Goal: Transaction & Acquisition: Download file/media

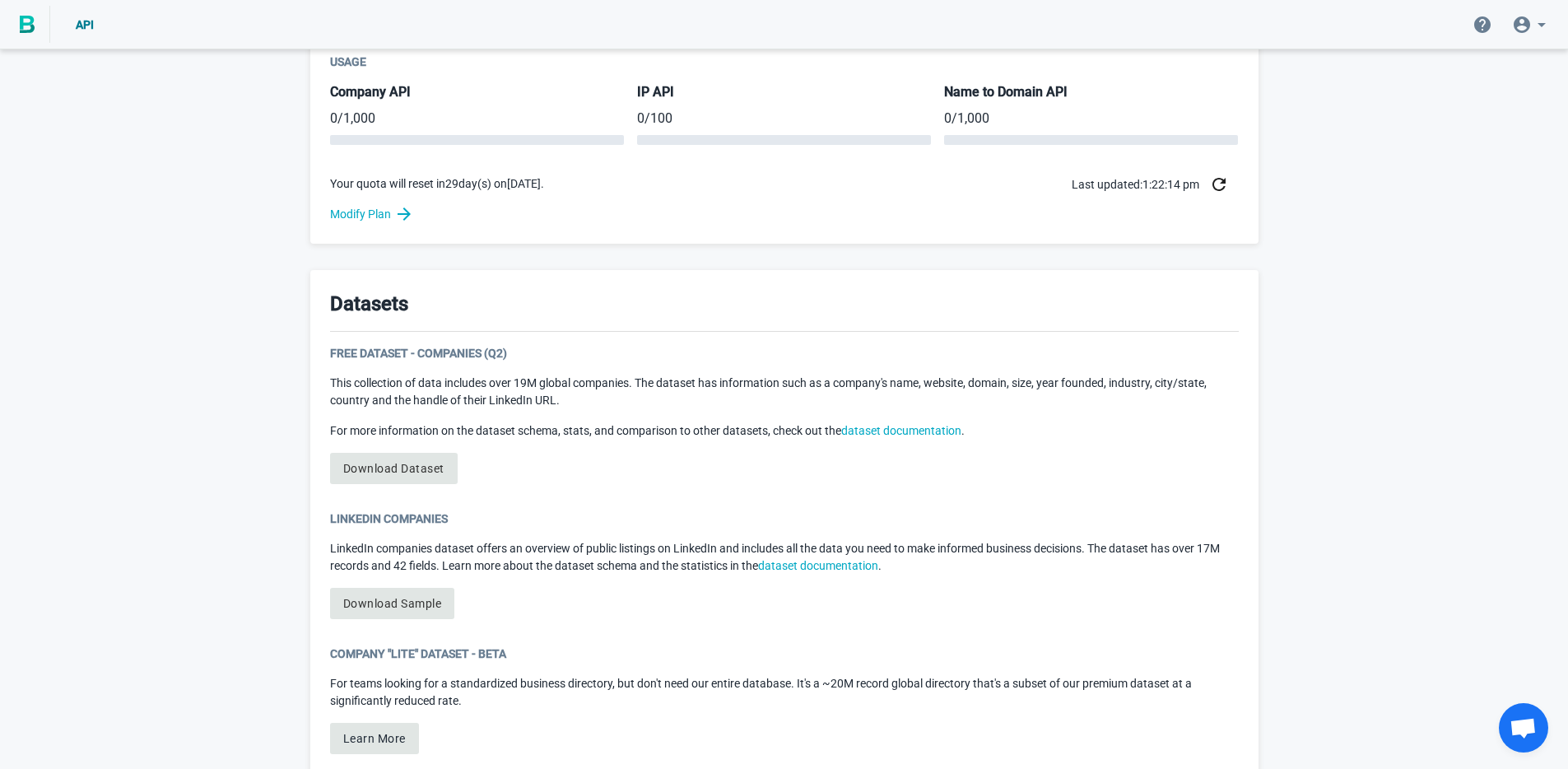
scroll to position [648, 0]
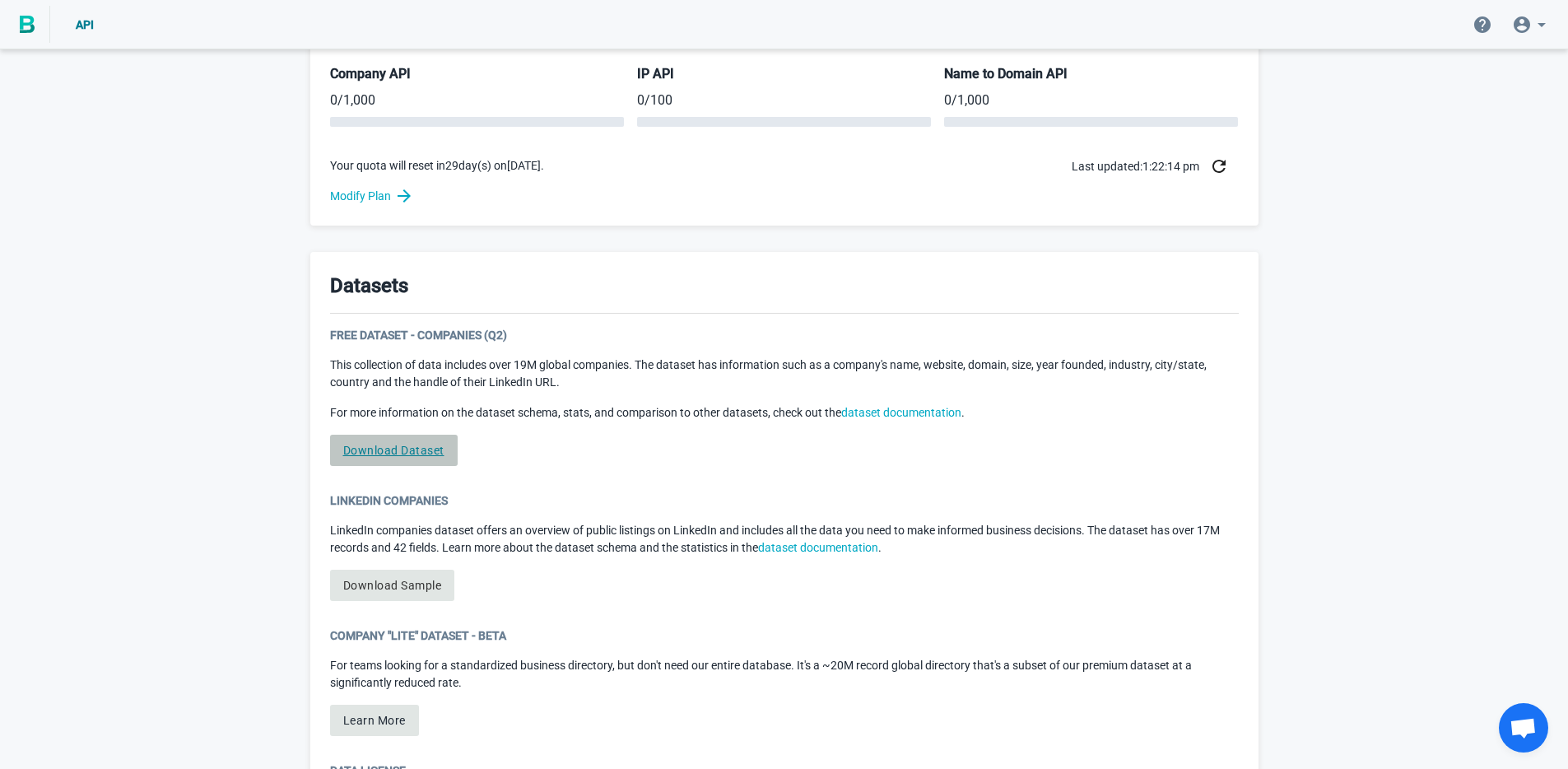
click at [427, 441] on link "Download Dataset" at bounding box center [394, 450] width 127 height 31
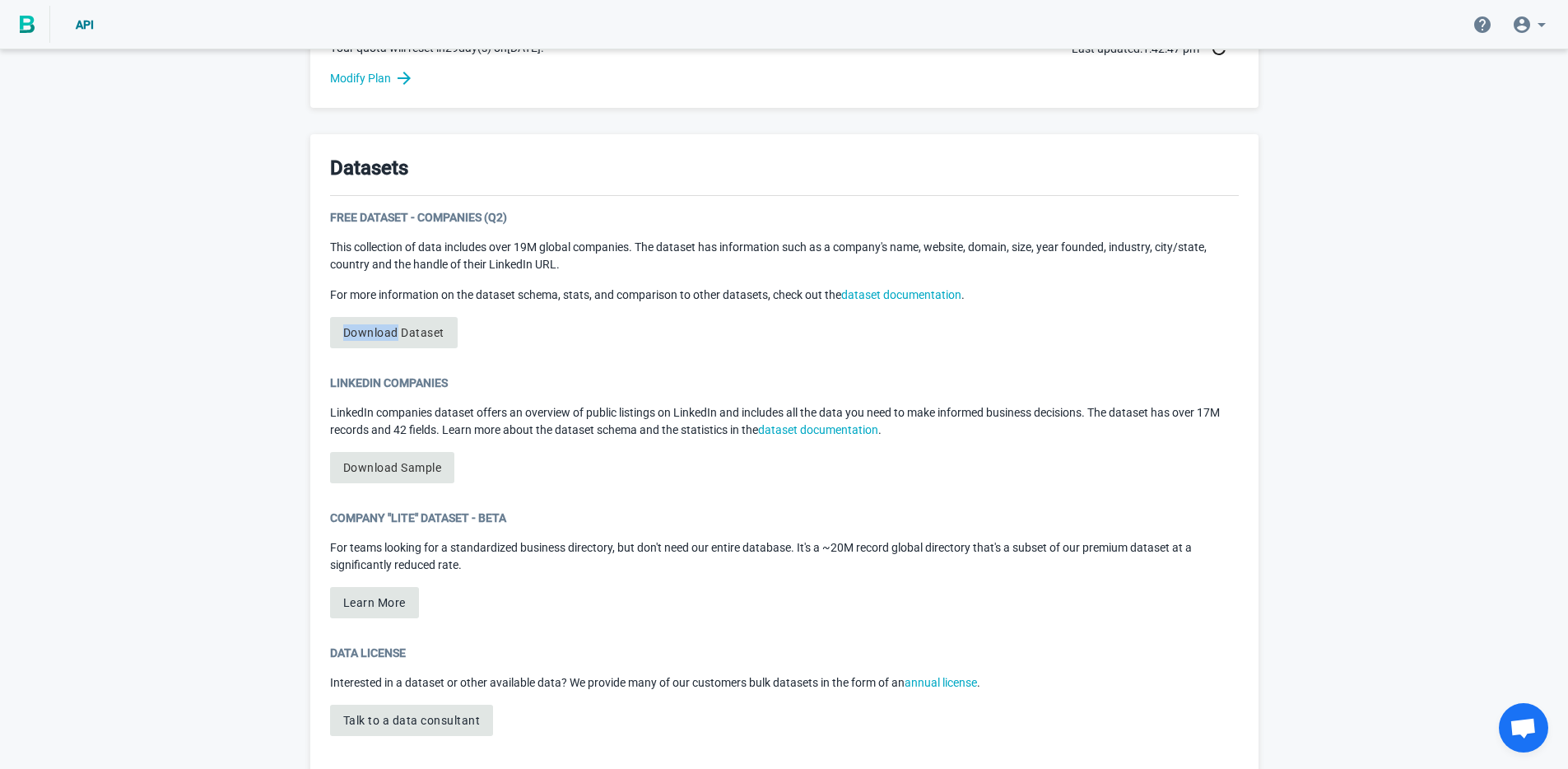
scroll to position [767, 0]
click at [400, 337] on link "Download Dataset" at bounding box center [394, 332] width 127 height 31
click at [554, 336] on div "Free Dataset - Companies (Q2) This collection of data includes over 19M global …" at bounding box center [784, 285] width 909 height 153
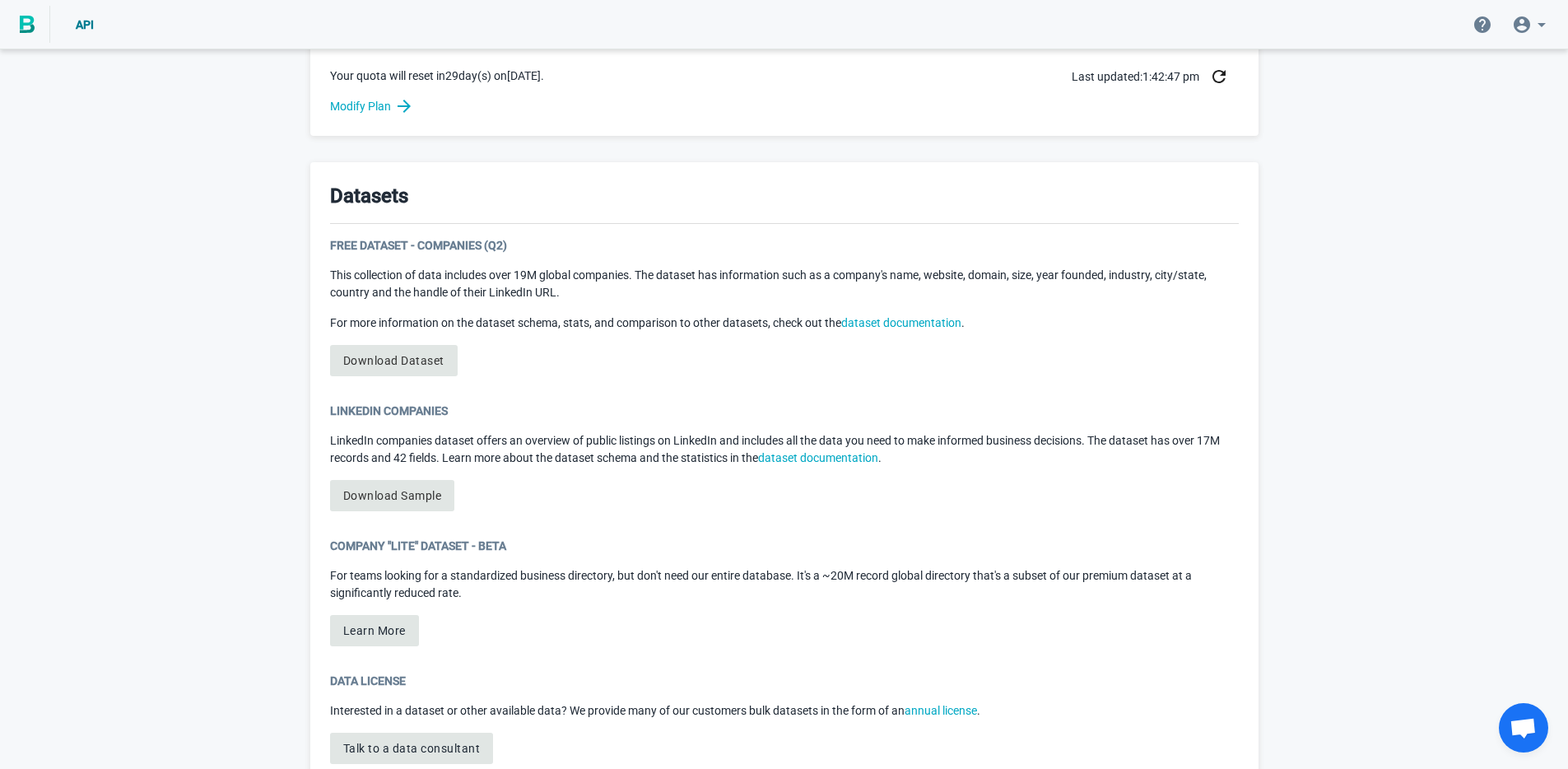
scroll to position [733, 0]
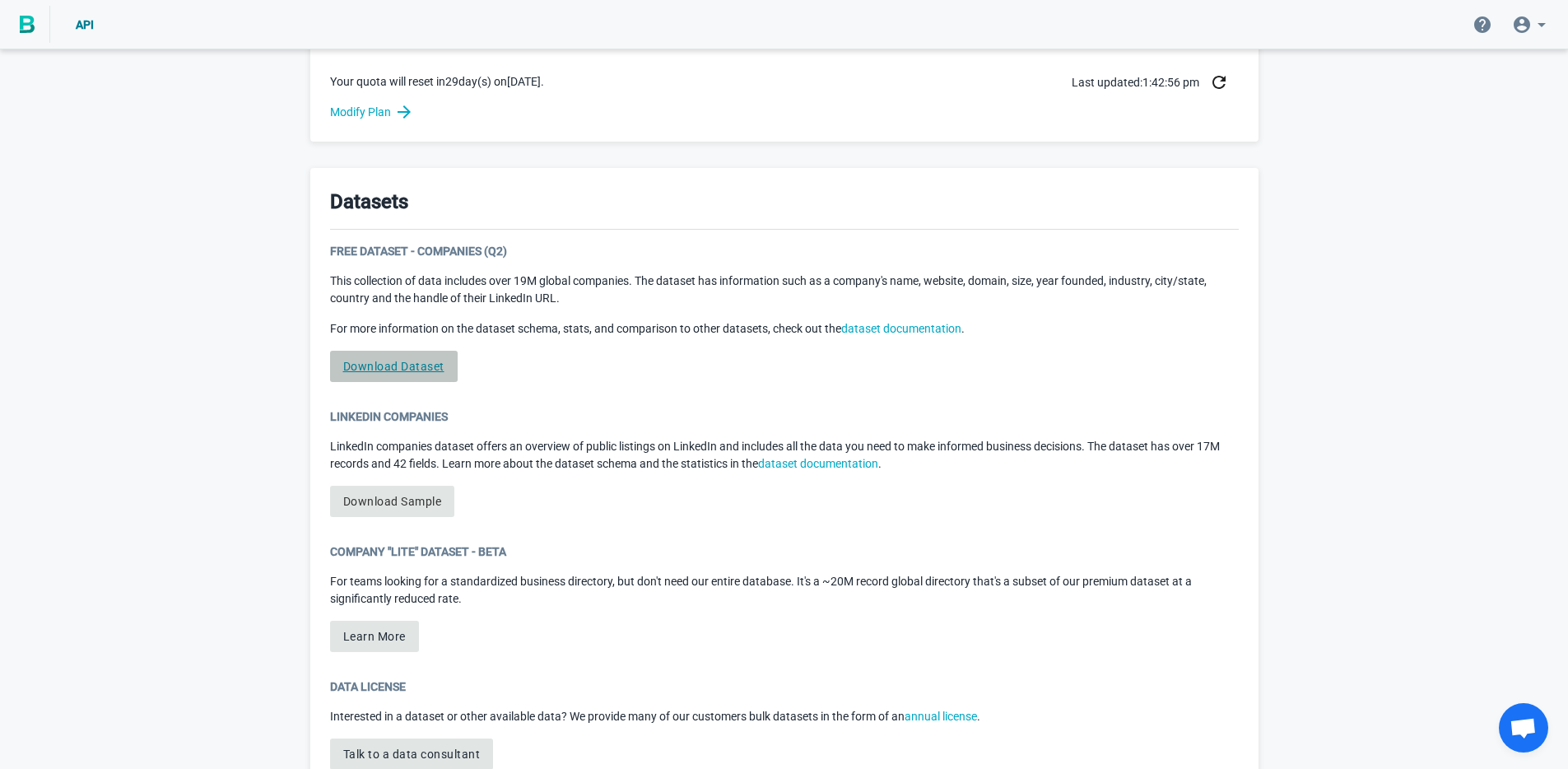
click at [362, 364] on link "Download Dataset" at bounding box center [394, 366] width 127 height 31
click at [432, 351] on link "Download Dataset" at bounding box center [394, 366] width 127 height 31
click at [432, 365] on link "Download Dataset" at bounding box center [394, 366] width 127 height 31
click at [431, 365] on link "Download Dataset" at bounding box center [394, 366] width 127 height 31
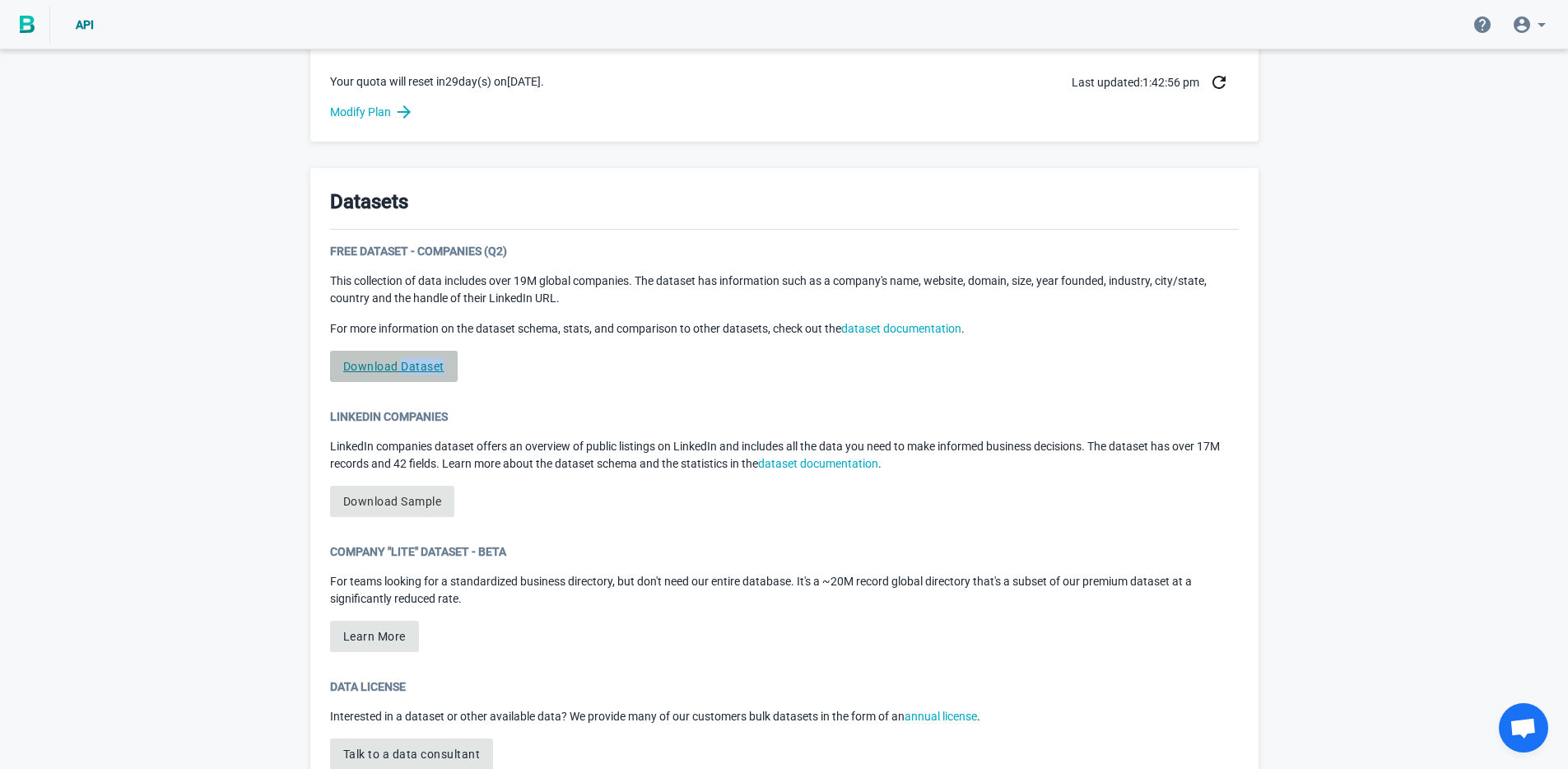
click at [425, 367] on link "Download Dataset" at bounding box center [394, 366] width 127 height 31
click at [407, 365] on link "Download Dataset" at bounding box center [394, 366] width 127 height 31
click at [393, 366] on link "Download Dataset" at bounding box center [394, 366] width 127 height 31
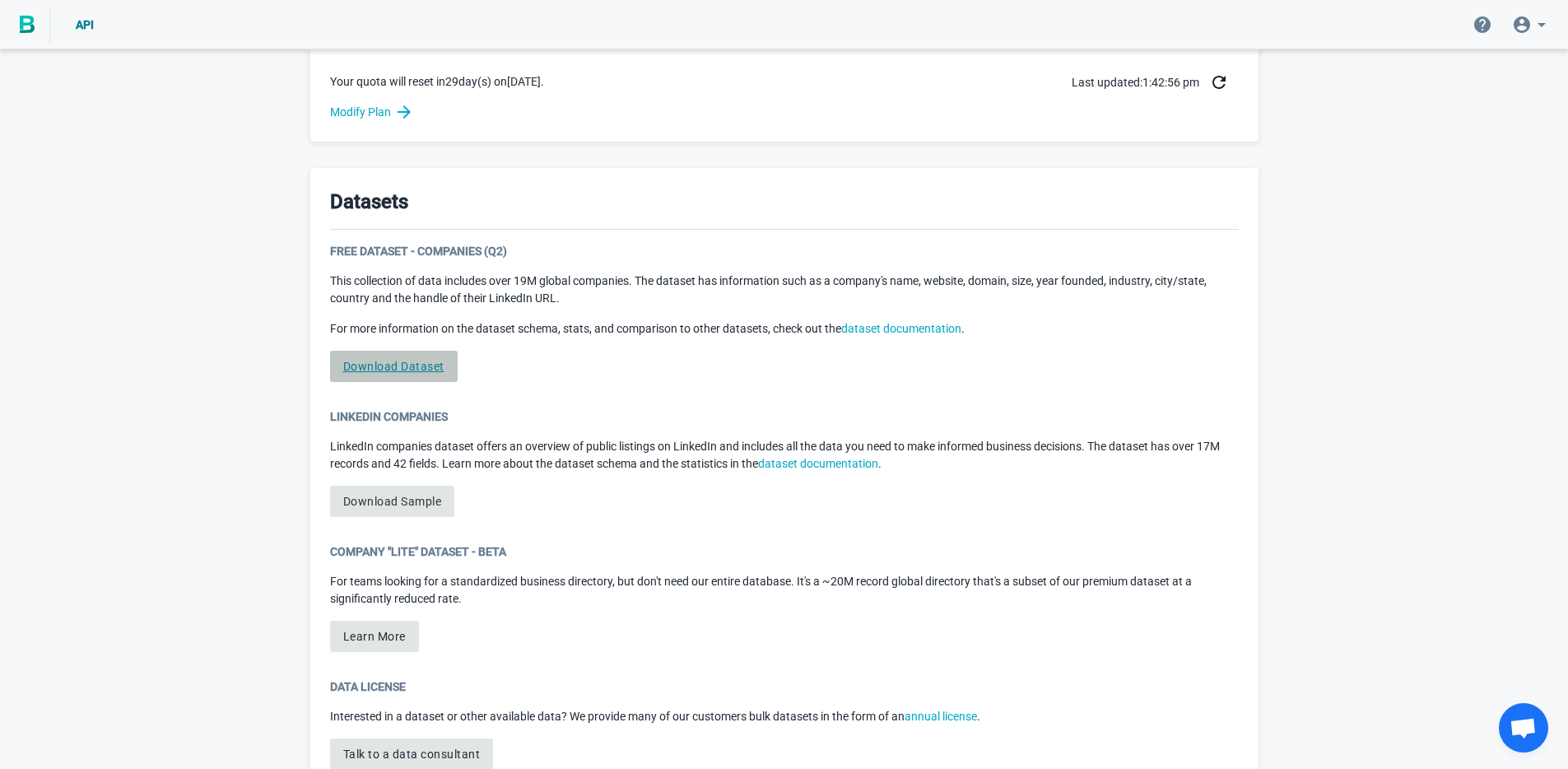
click at [367, 378] on link "Download Dataset" at bounding box center [394, 366] width 127 height 31
click at [372, 369] on link "Download Dataset" at bounding box center [394, 366] width 127 height 31
click at [373, 368] on link "Download Dataset" at bounding box center [394, 366] width 127 height 31
click at [549, 365] on div "Free Dataset - Companies (Q2) This collection of data includes over 19M global …" at bounding box center [784, 319] width 909 height 153
click at [377, 370] on link "Download Dataset" at bounding box center [394, 366] width 127 height 31
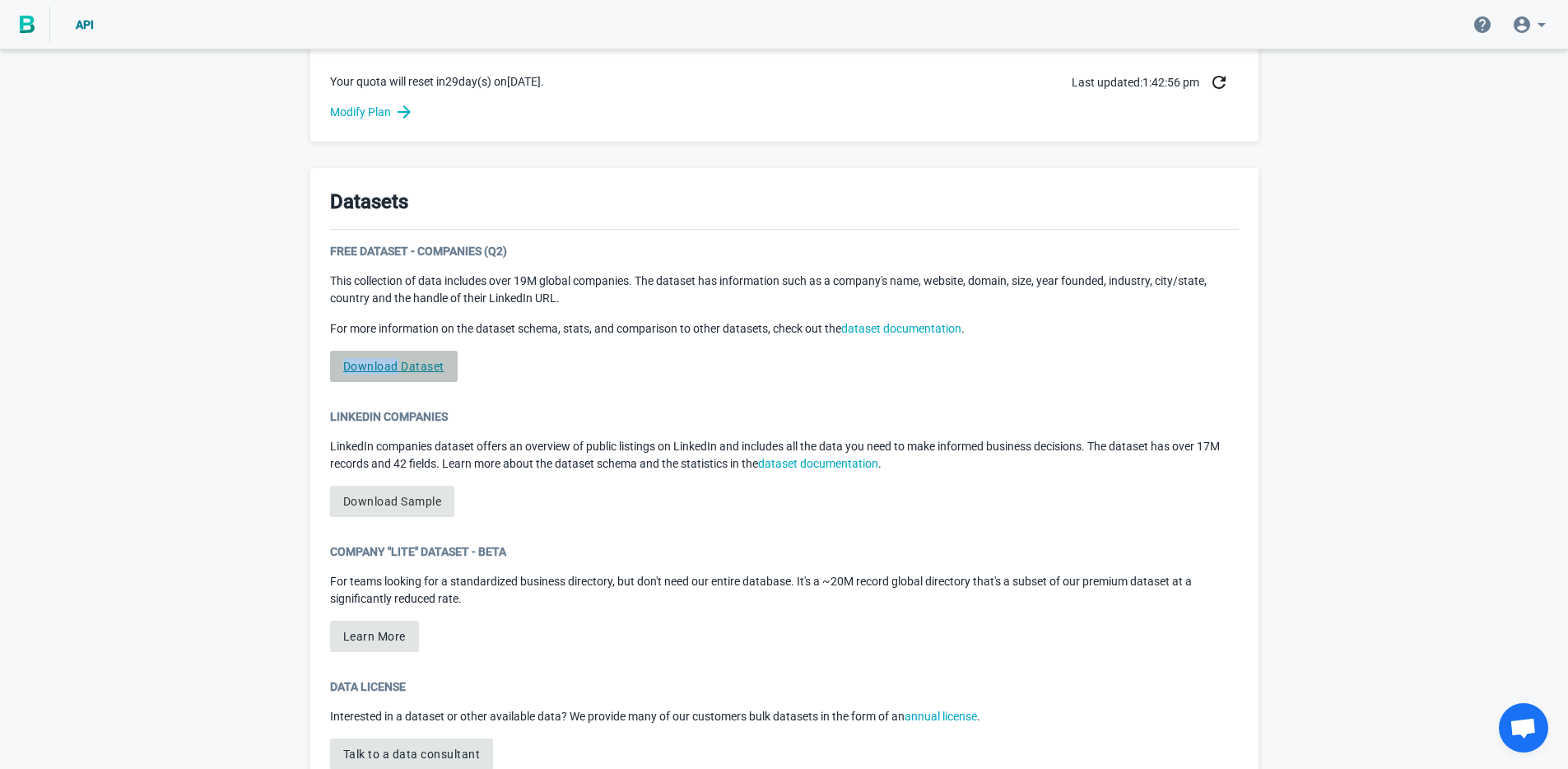
click at [377, 370] on link "Download Dataset" at bounding box center [394, 366] width 127 height 31
click at [423, 370] on link "Download Dataset" at bounding box center [394, 366] width 127 height 31
click at [432, 372] on link "Download Dataset" at bounding box center [394, 366] width 127 height 31
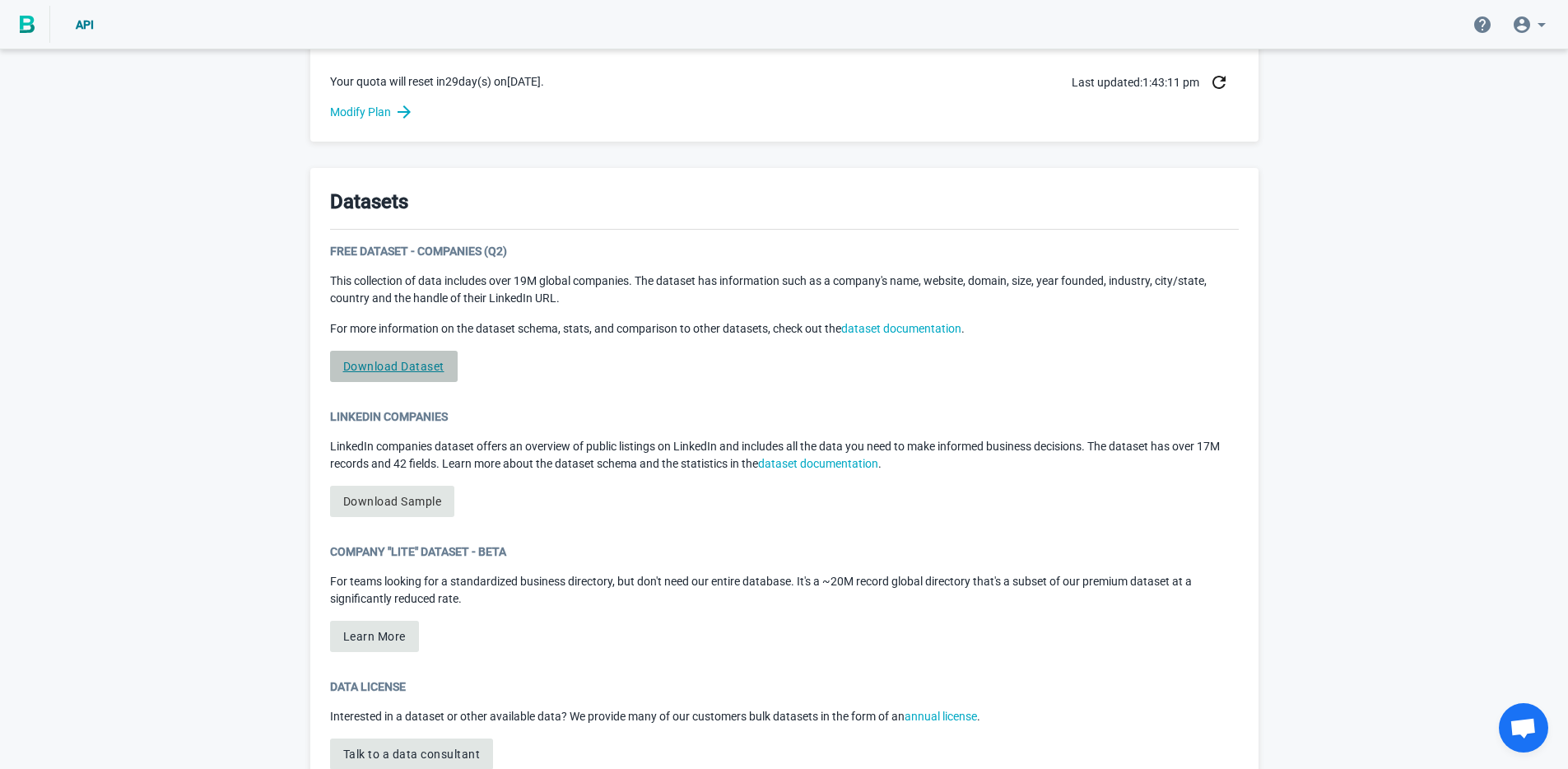
click at [377, 368] on link "Download Dataset" at bounding box center [394, 366] width 127 height 31
